Goal: Task Accomplishment & Management: Manage account settings

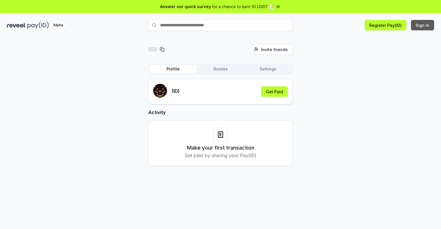
click at [423, 25] on button "Sign In" at bounding box center [422, 25] width 23 height 10
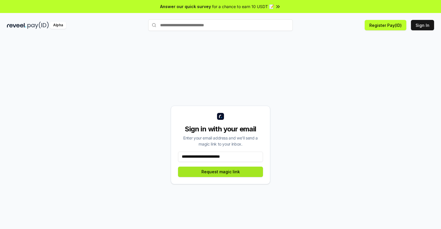
type input "**********"
click at [221, 172] on button "Request magic link" at bounding box center [220, 172] width 85 height 10
